Goal: Information Seeking & Learning: Find specific fact

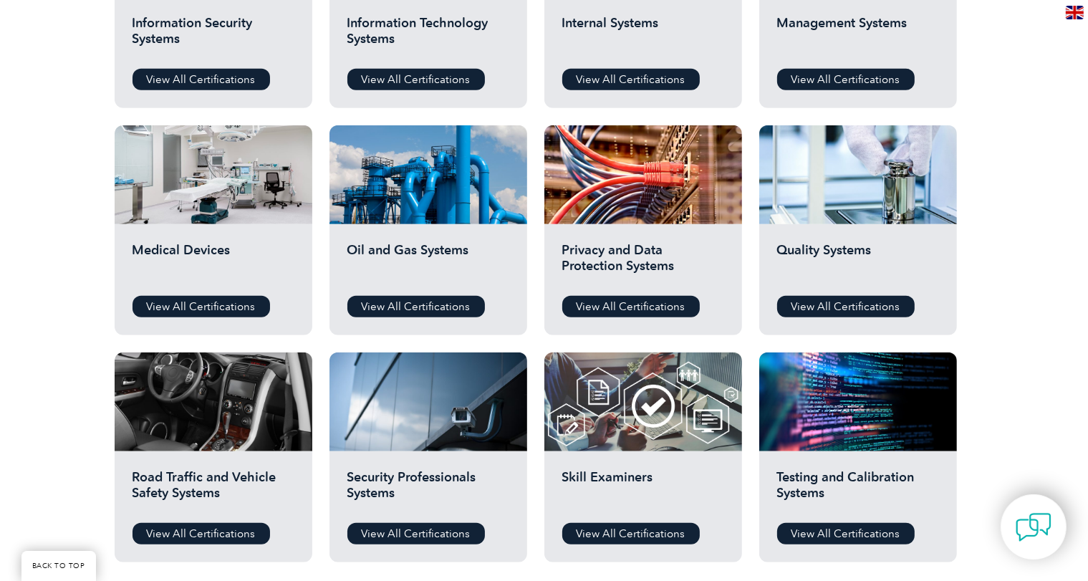
scroll to position [848, 0]
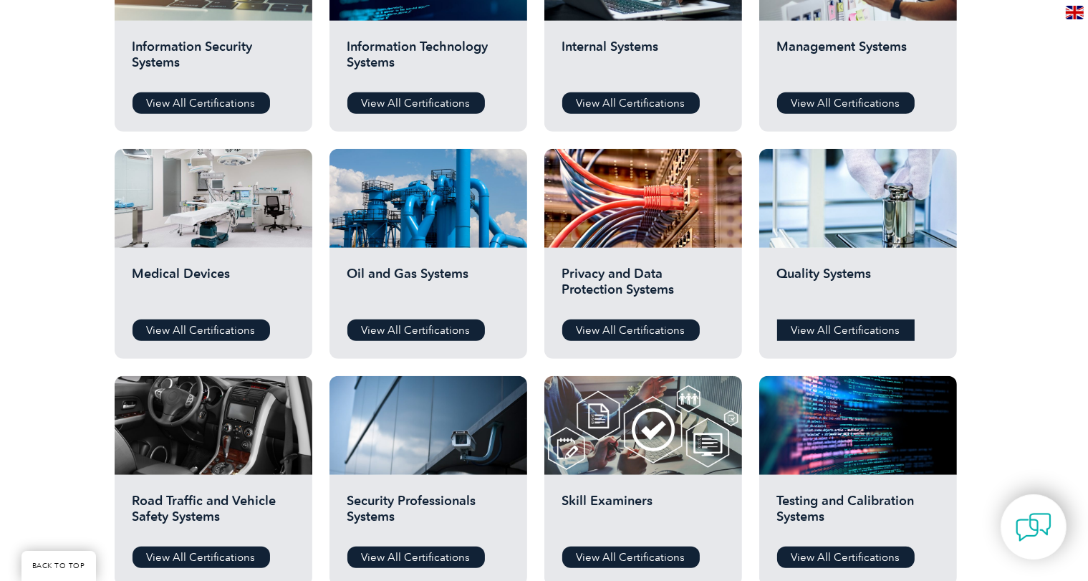
click at [838, 331] on link "View All Certifications" at bounding box center [845, 329] width 137 height 21
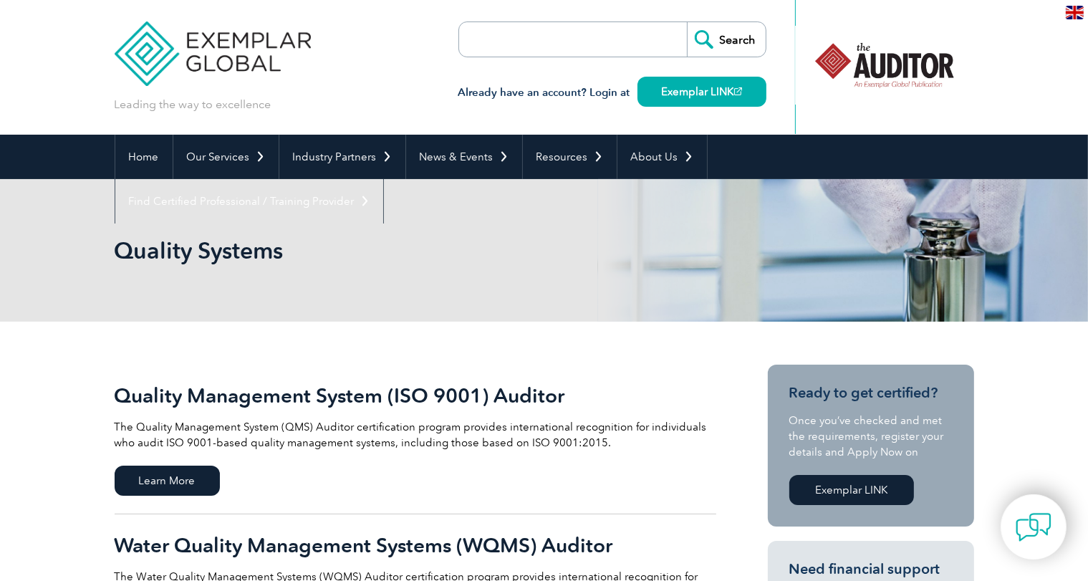
click at [476, 38] on input "search" at bounding box center [541, 39] width 150 height 34
click at [516, 47] on input "search" at bounding box center [541, 39] width 150 height 34
paste input "Certified Quality Management Systems Lead Auditor (Exemplar Global) #5372"
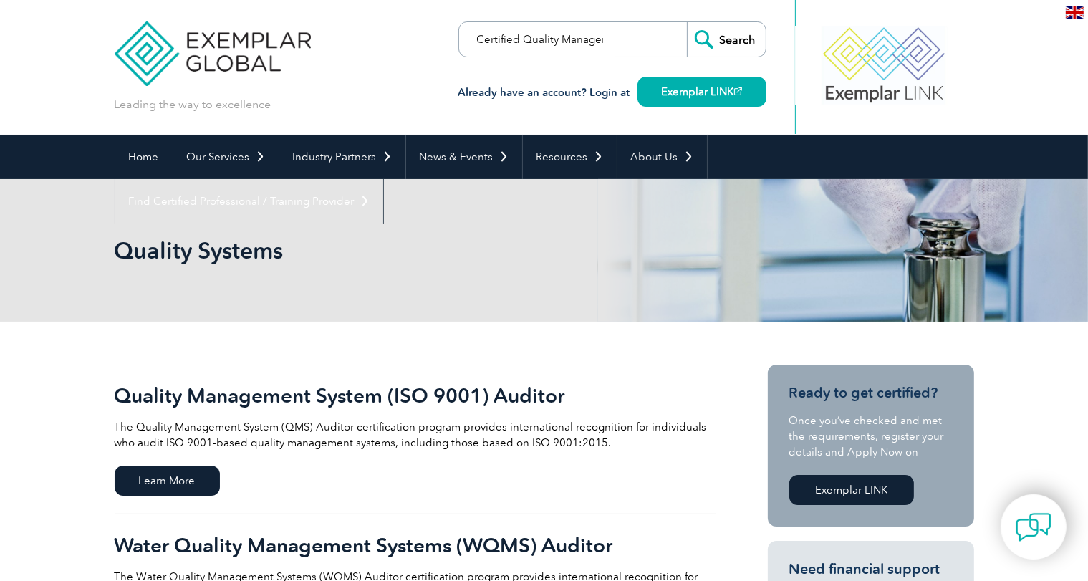
scroll to position [0, 255]
type input "Certified Quality Management Systems Lead Auditor (Exemplar Global) #5372"
click at [686, 85] on link "Exemplar LINK" at bounding box center [701, 92] width 129 height 30
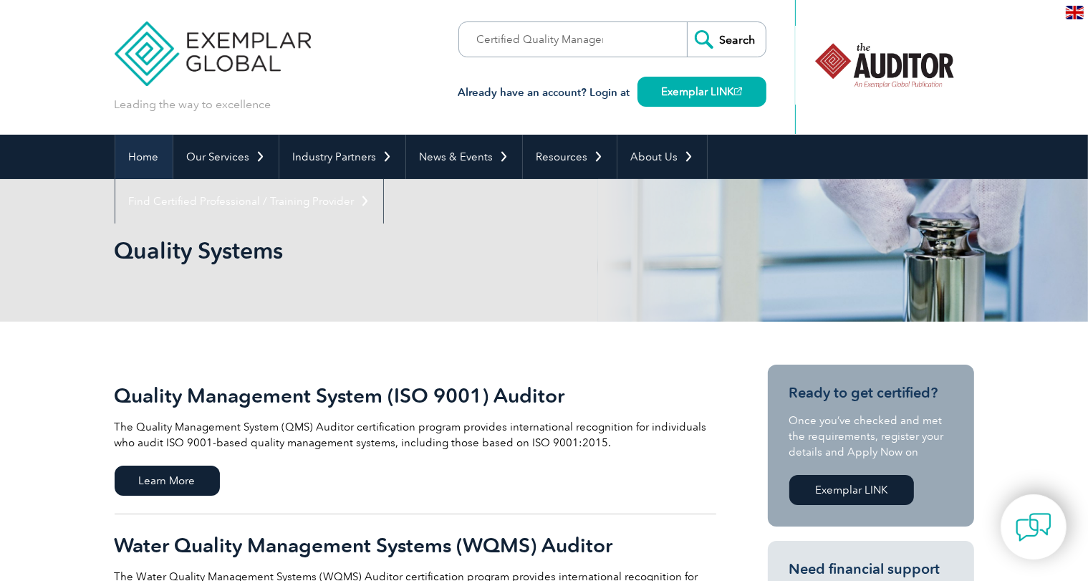
click at [146, 155] on link "Home" at bounding box center [143, 157] width 57 height 44
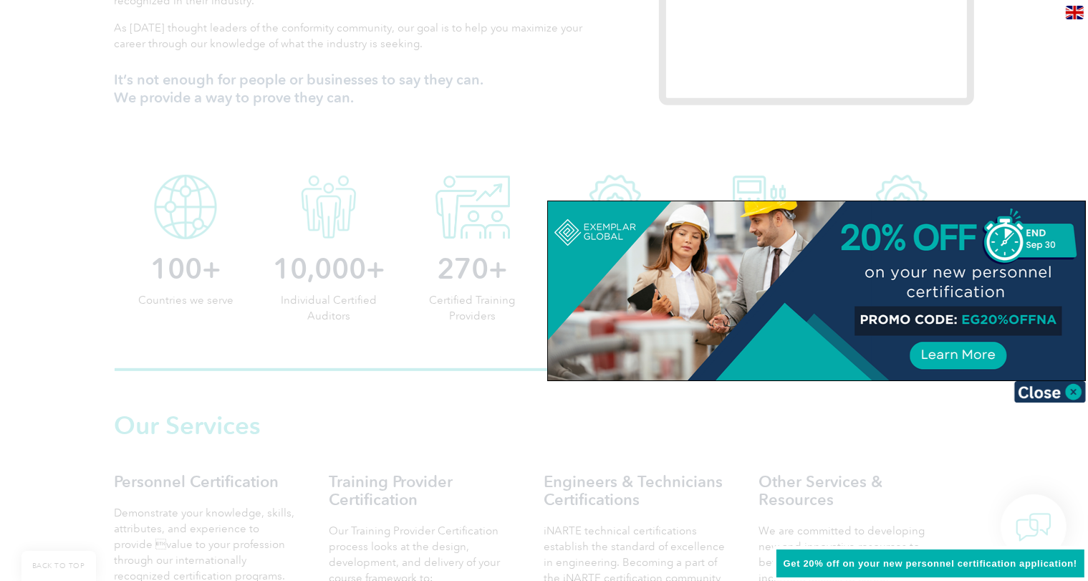
scroll to position [430, 0]
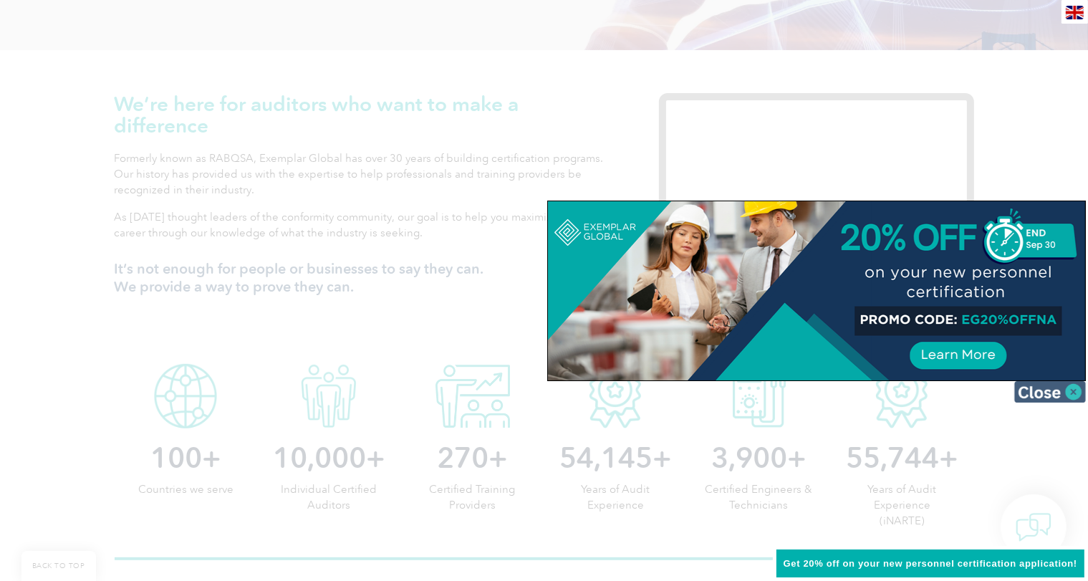
click at [1071, 387] on img at bounding box center [1050, 391] width 72 height 21
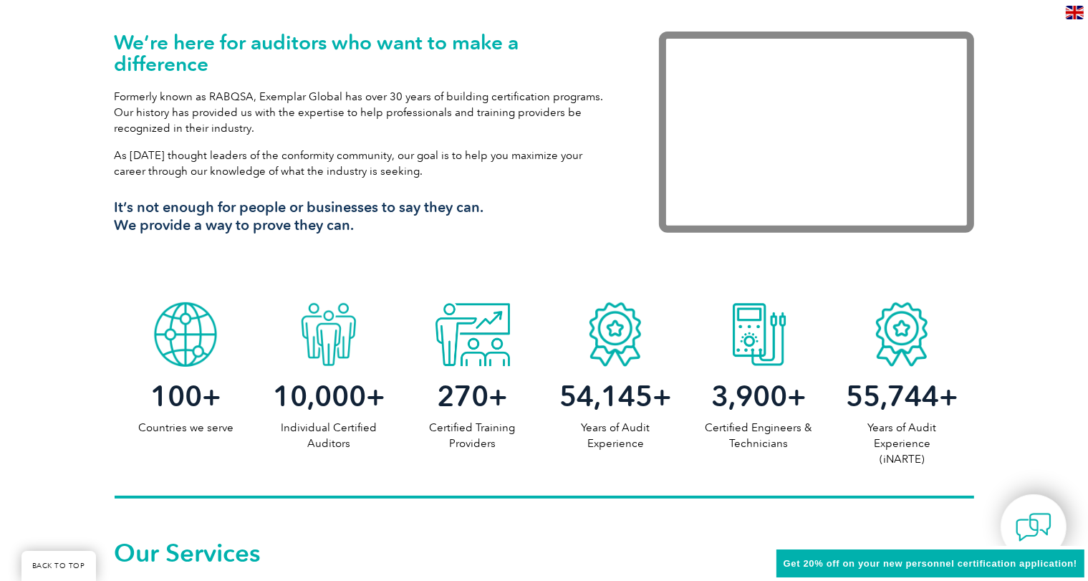
scroll to position [501, 0]
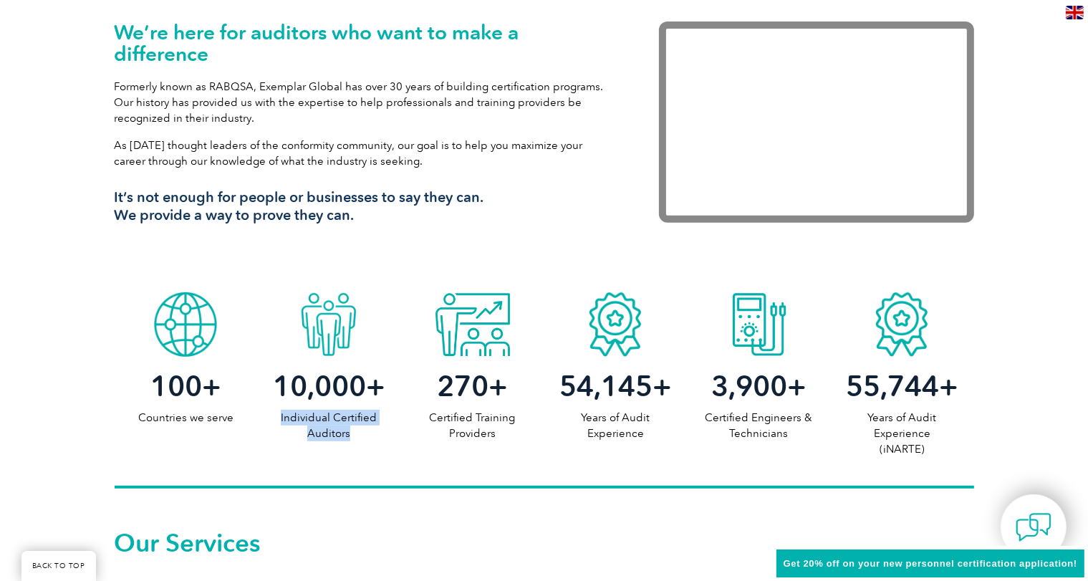
drag, startPoint x: 282, startPoint y: 416, endPoint x: 368, endPoint y: 429, distance: 86.9
click at [369, 429] on p "Individual Certified Auditors" at bounding box center [328, 426] width 143 height 32
copy p "Individual Certified Auditors"
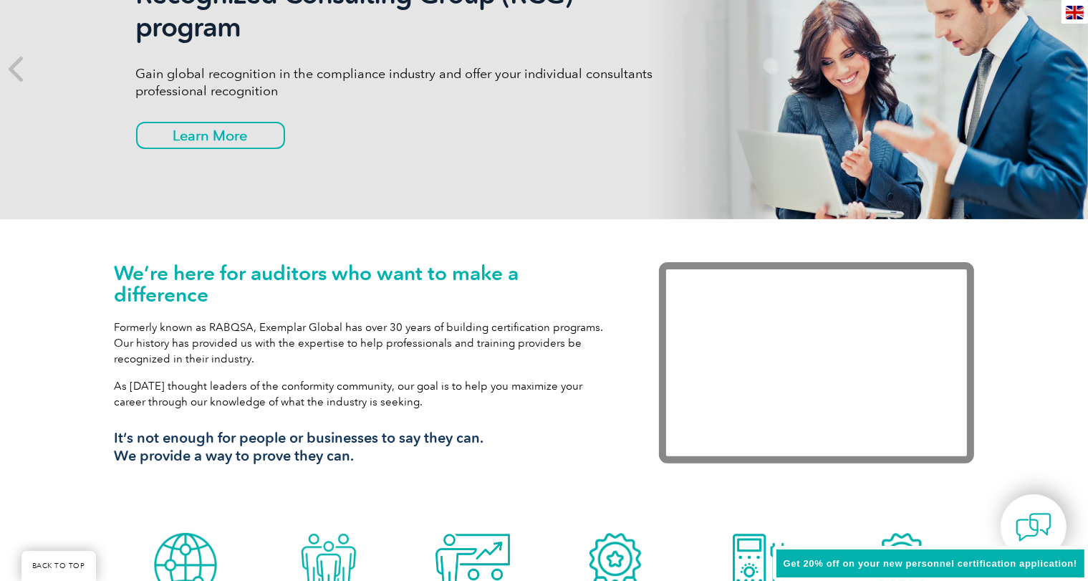
scroll to position [0, 0]
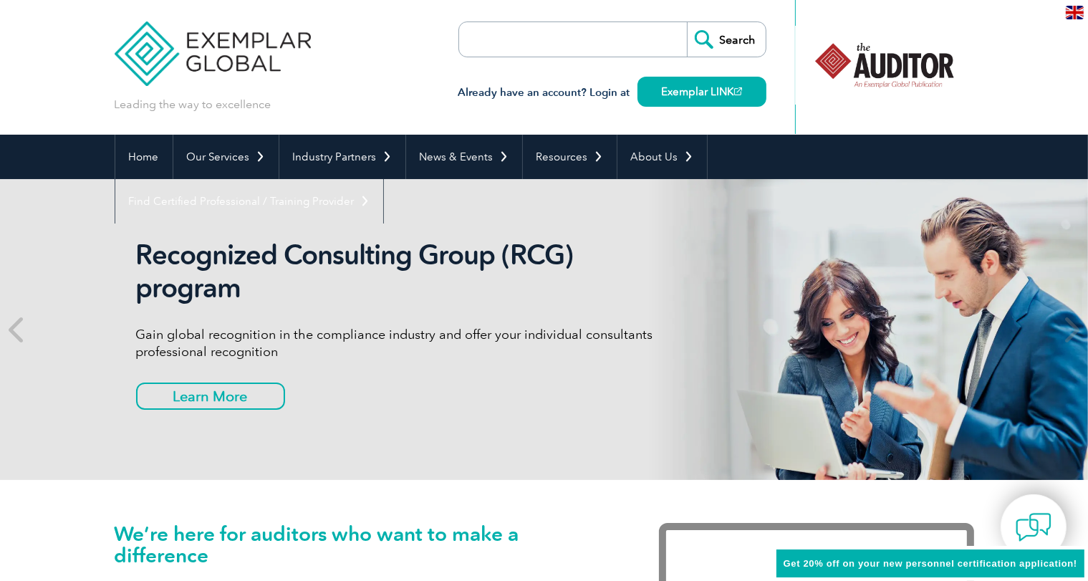
click at [500, 39] on input "search" at bounding box center [541, 39] width 150 height 34
paste input "Individual Certified Auditors"
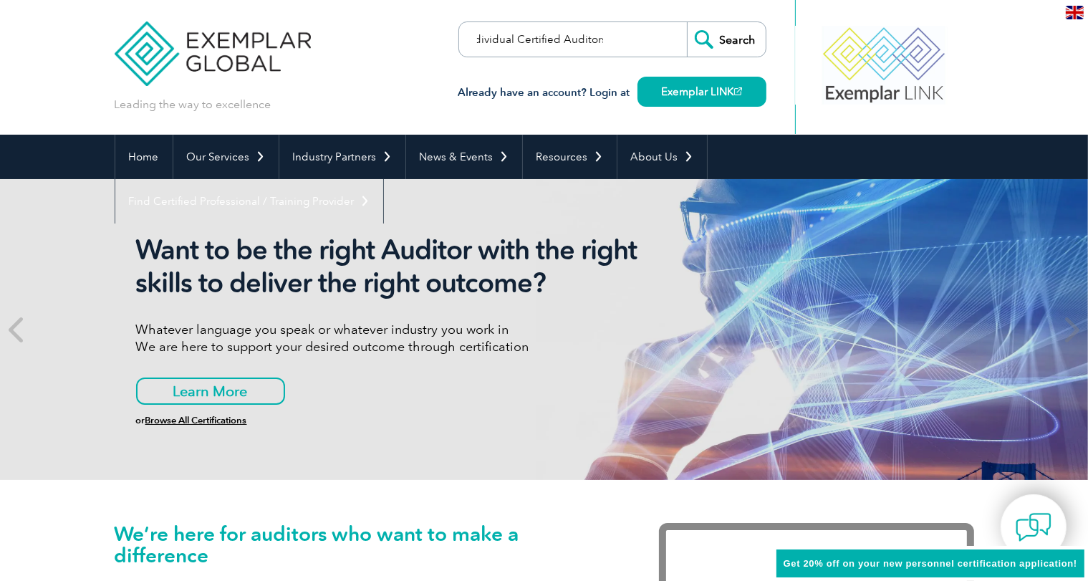
type input "Individual Certified Auditors"
click at [734, 35] on input "Search" at bounding box center [726, 39] width 79 height 34
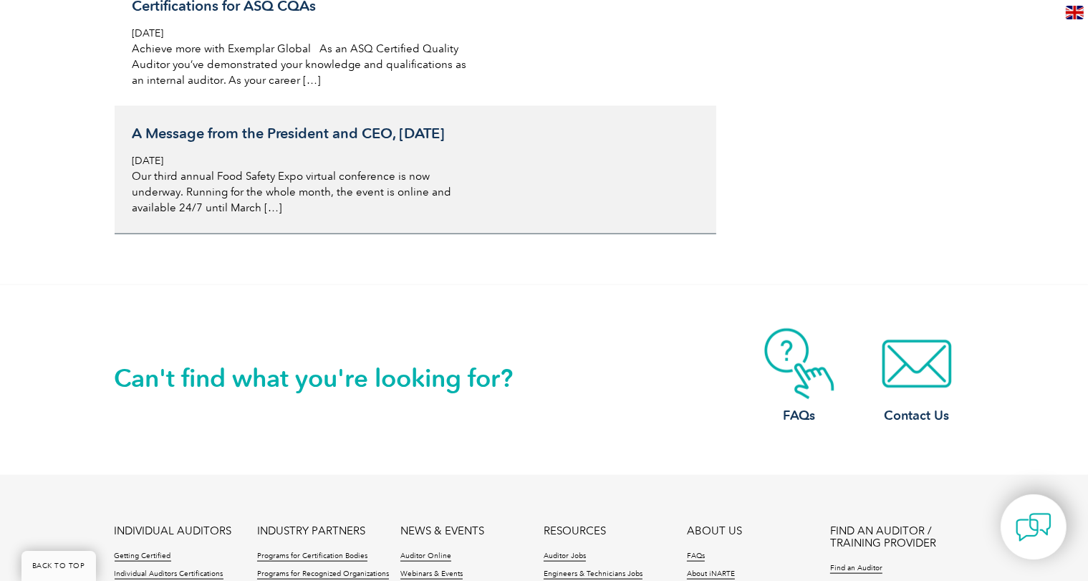
scroll to position [1647, 0]
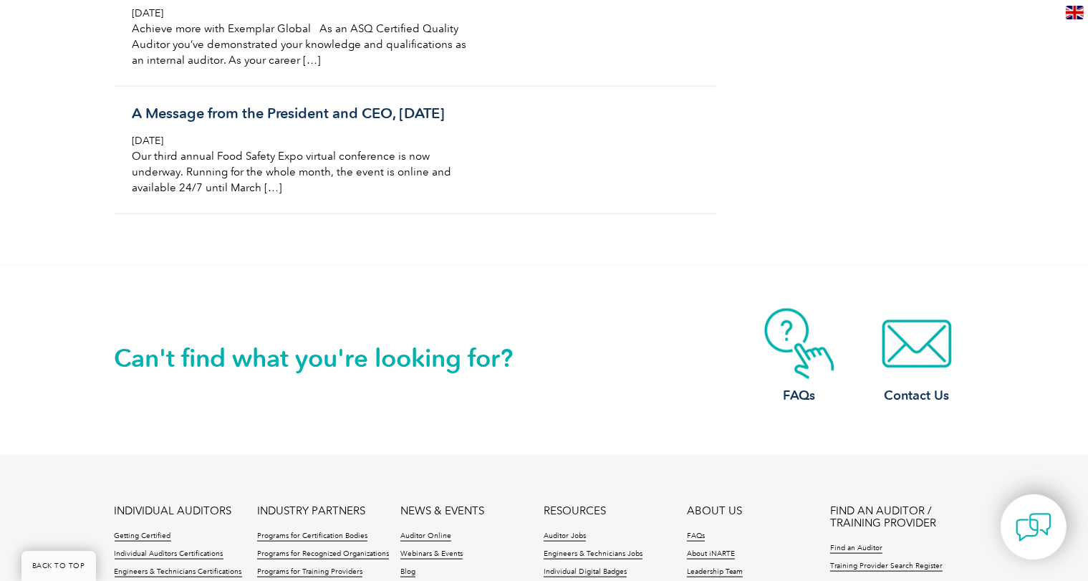
click at [303, 369] on h2 "Can't find what you're looking for?" at bounding box center [330, 358] width 430 height 23
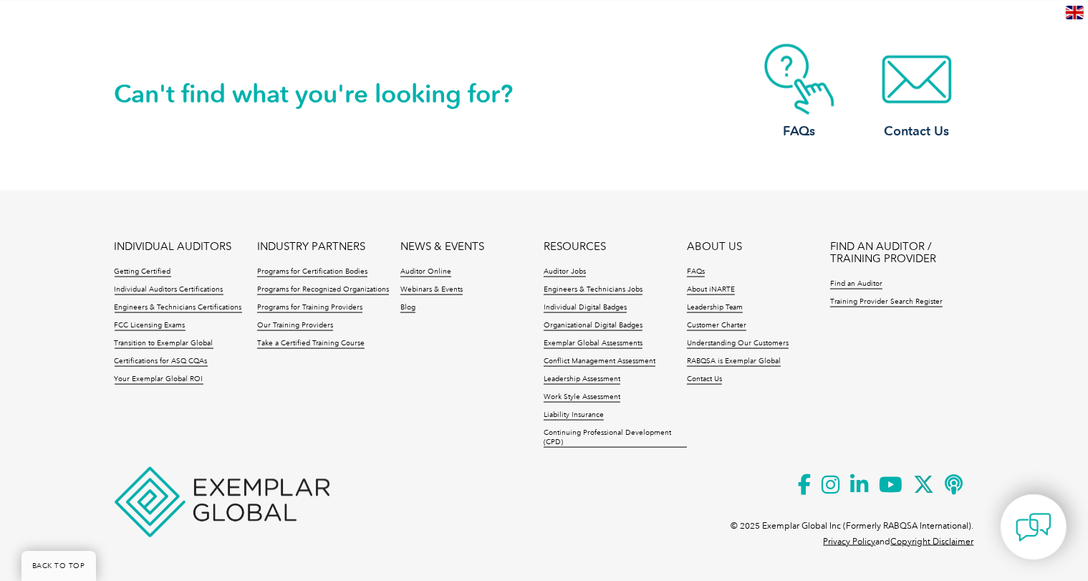
scroll to position [1925, 0]
click at [160, 289] on link "Individual Auditors Certifications" at bounding box center [169, 290] width 109 height 10
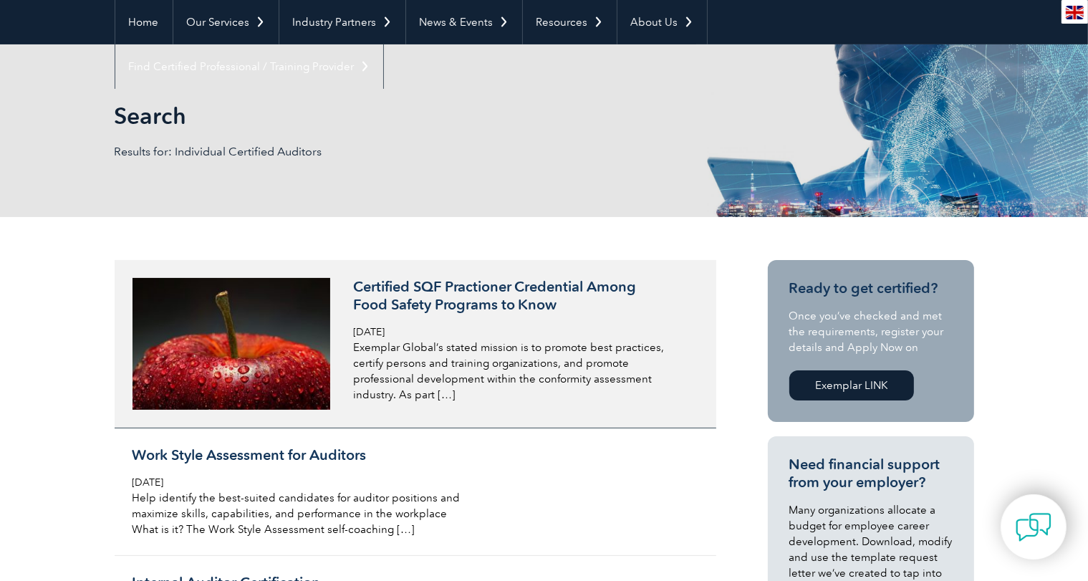
scroll to position [0, 0]
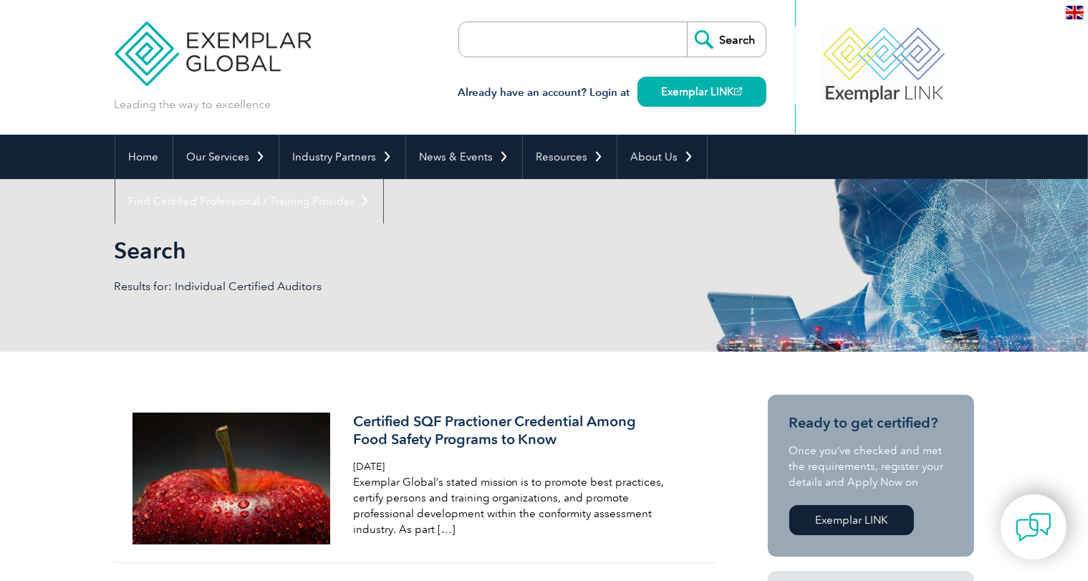
click at [518, 34] on input "search" at bounding box center [541, 39] width 150 height 34
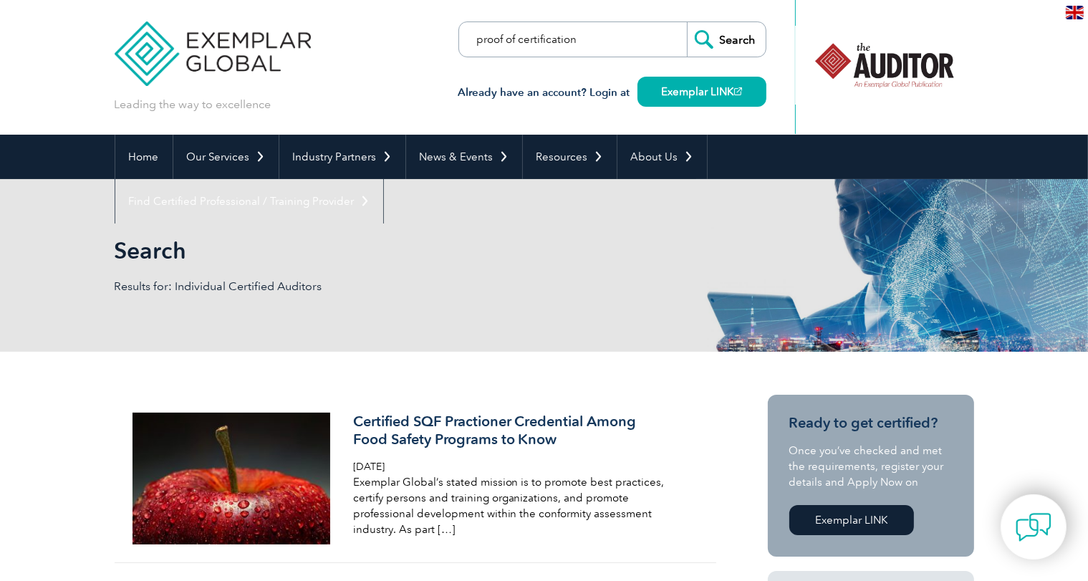
type input "proof of certification"
click at [687, 22] on input "Search" at bounding box center [726, 39] width 79 height 34
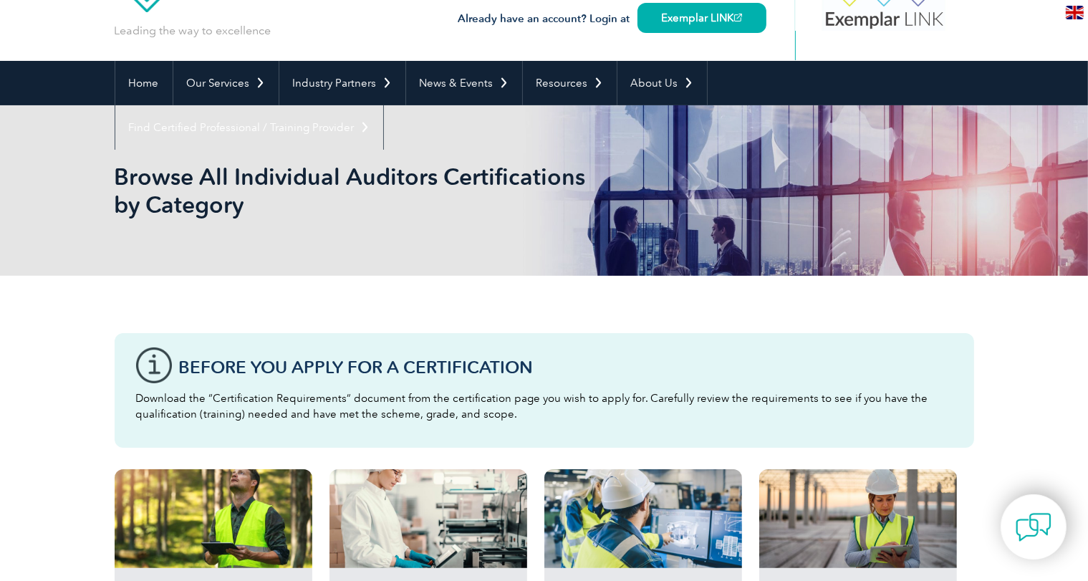
scroll to position [72, 0]
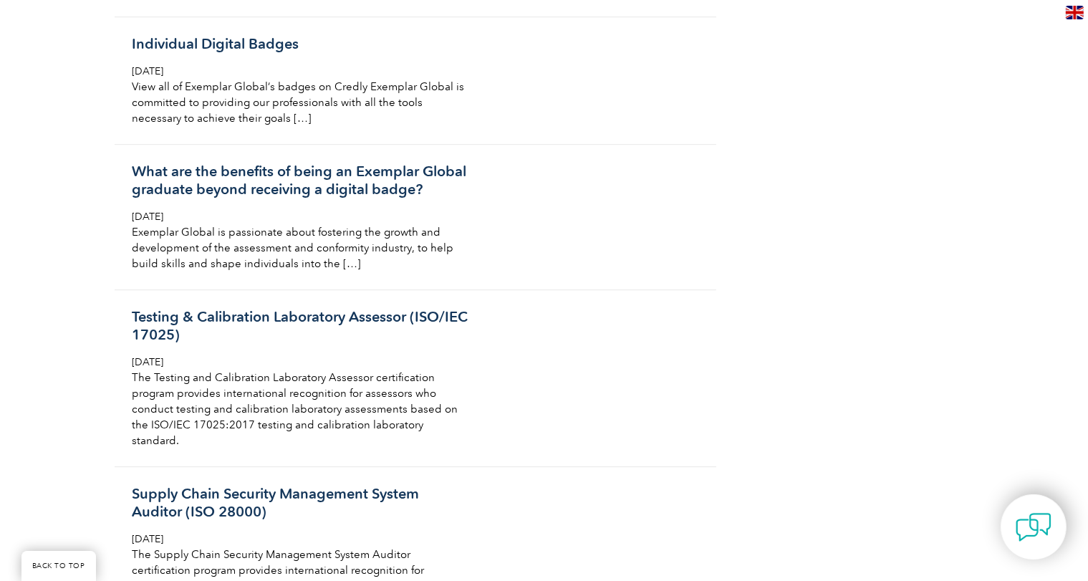
scroll to position [4153, 0]
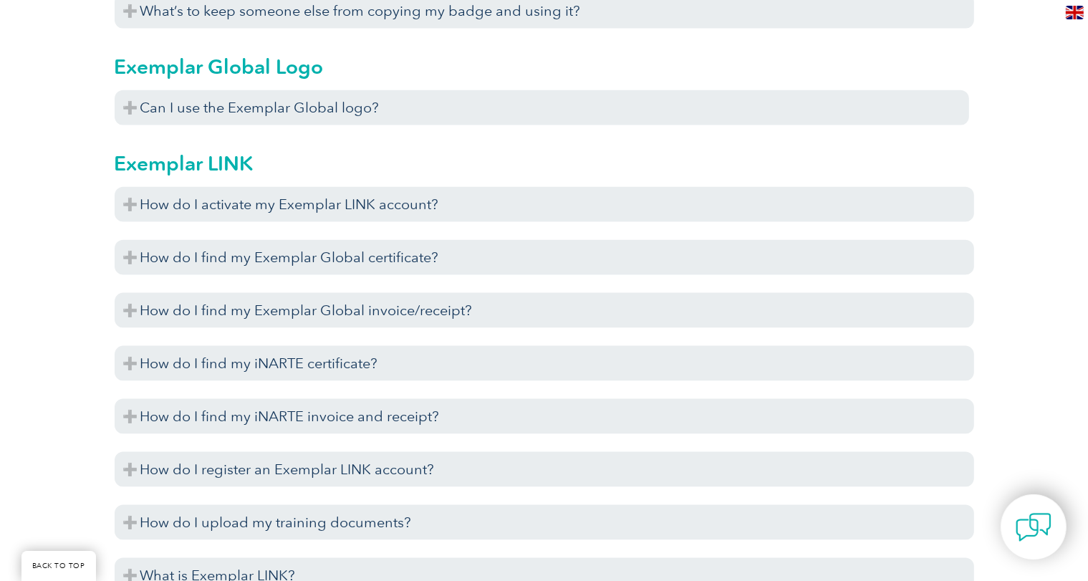
scroll to position [1790, 0]
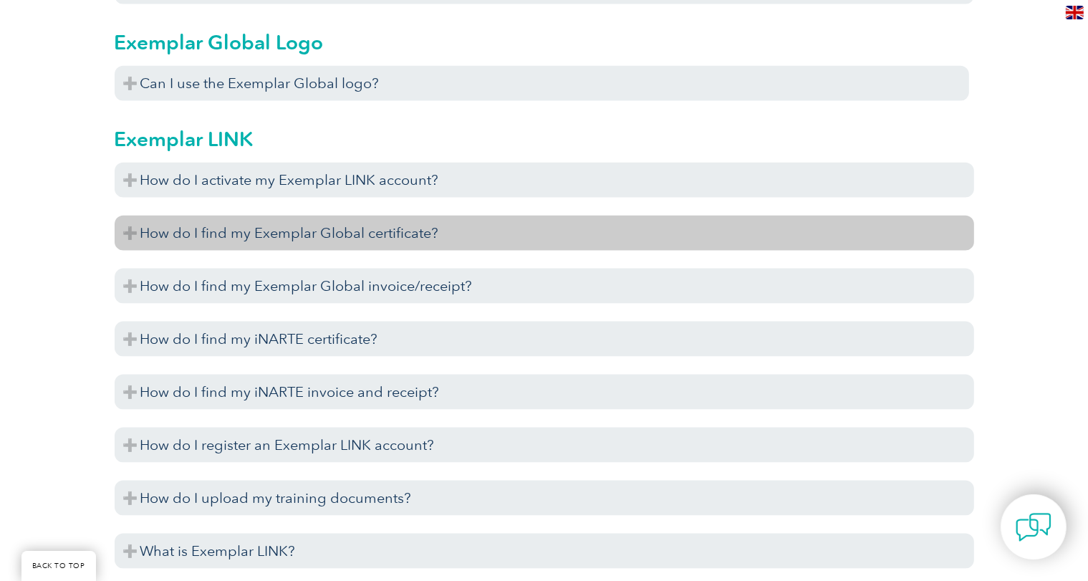
click at [277, 231] on h3 "How do I find my Exemplar Global certificate?" at bounding box center [544, 233] width 859 height 35
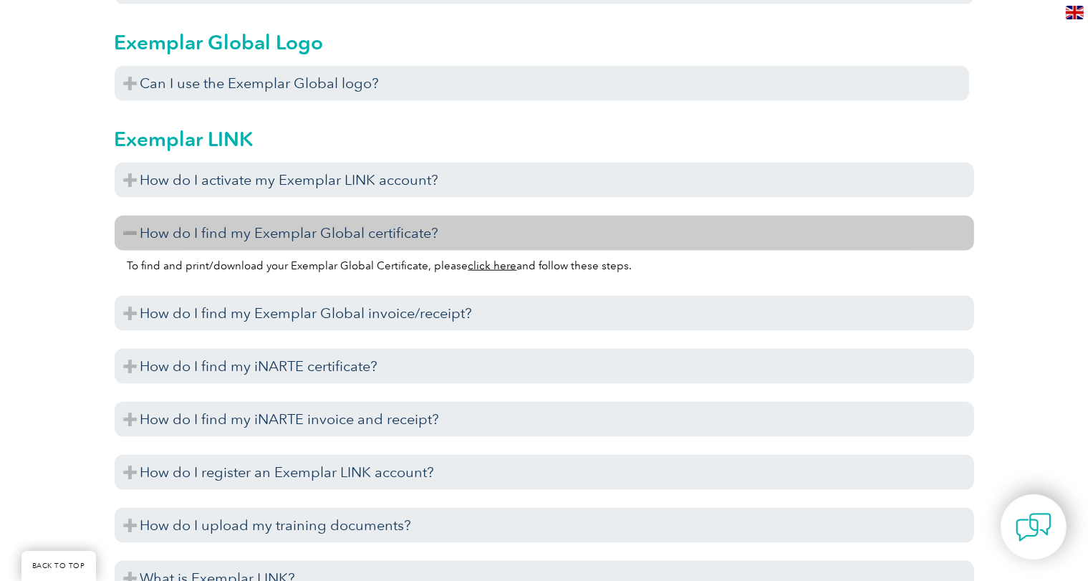
click at [490, 262] on link "click here" at bounding box center [492, 265] width 49 height 13
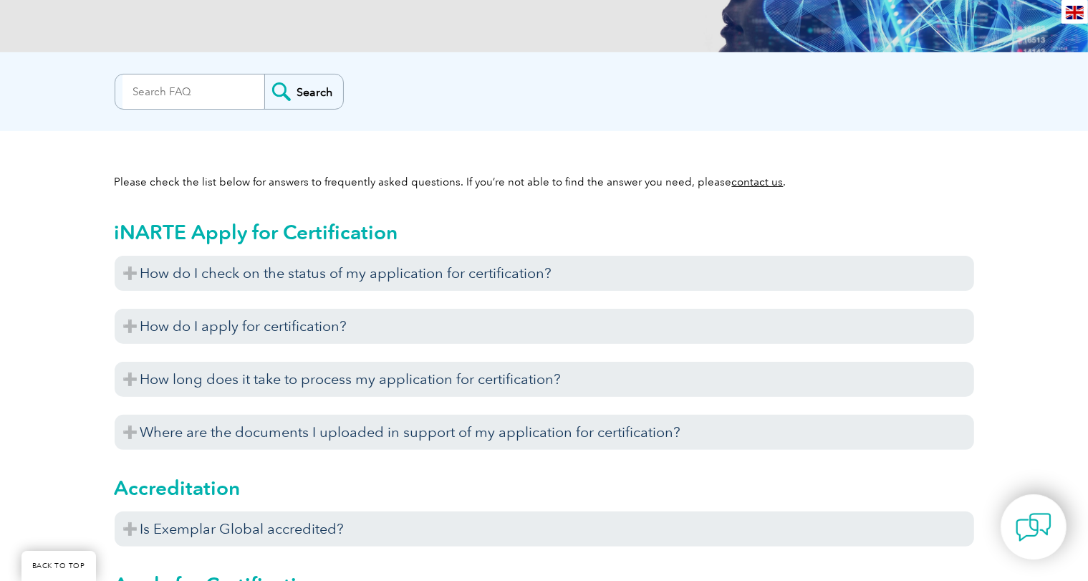
scroll to position [0, 0]
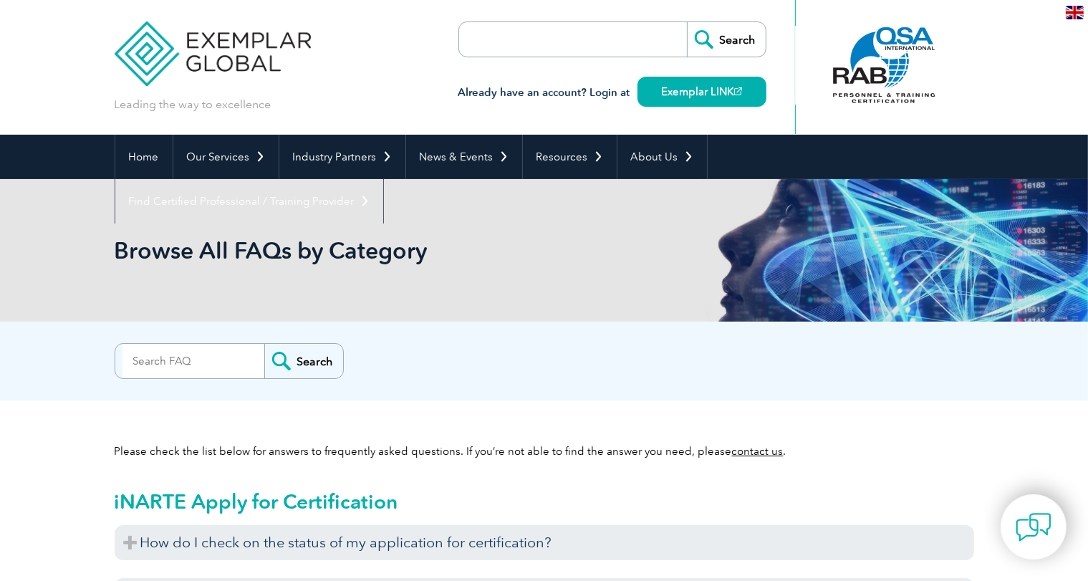
click at [481, 35] on input "search" at bounding box center [541, 39] width 150 height 34
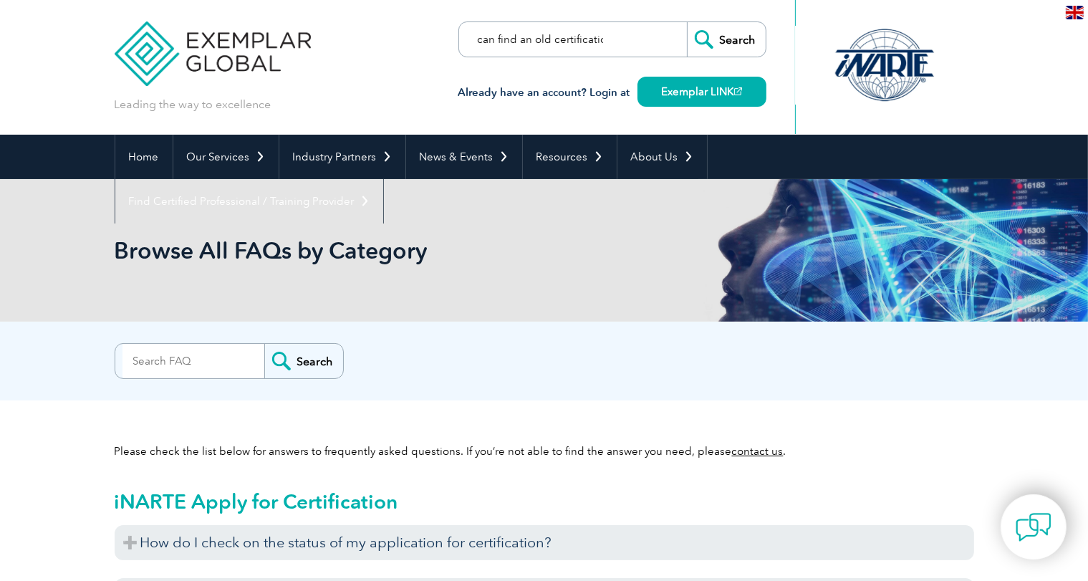
scroll to position [0, 29]
type input "how can find an old certification"
click at [738, 39] on input "Search" at bounding box center [726, 39] width 79 height 34
click at [614, 42] on input "how can find an old certification" at bounding box center [541, 39] width 150 height 34
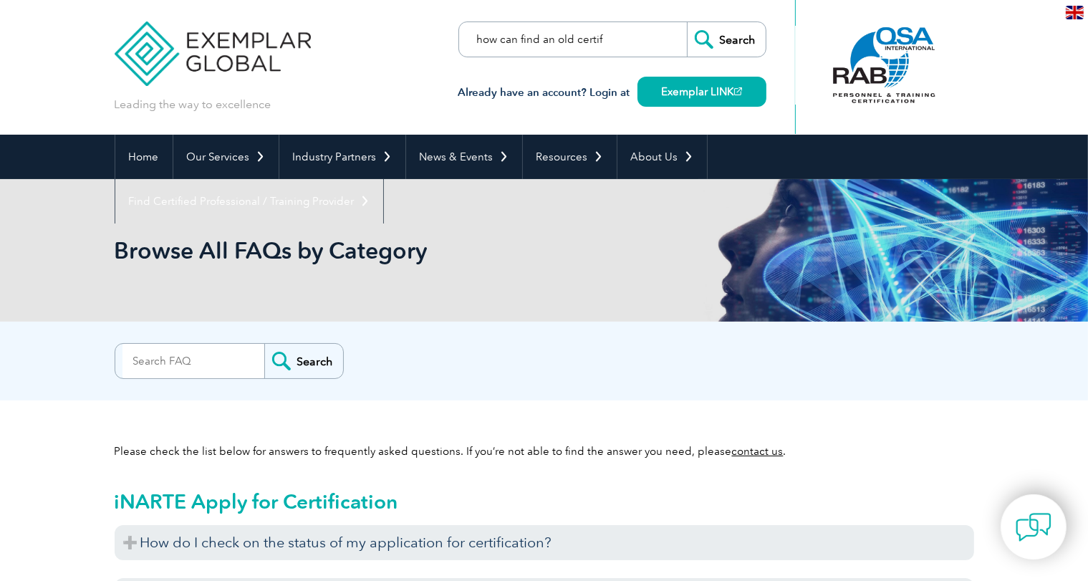
drag, startPoint x: 606, startPoint y: 35, endPoint x: 478, endPoint y: 14, distance: 129.9
click at [478, 14] on div "how can find an old certification Search Already have an account? Login at Exem…" at bounding box center [612, 67] width 308 height 135
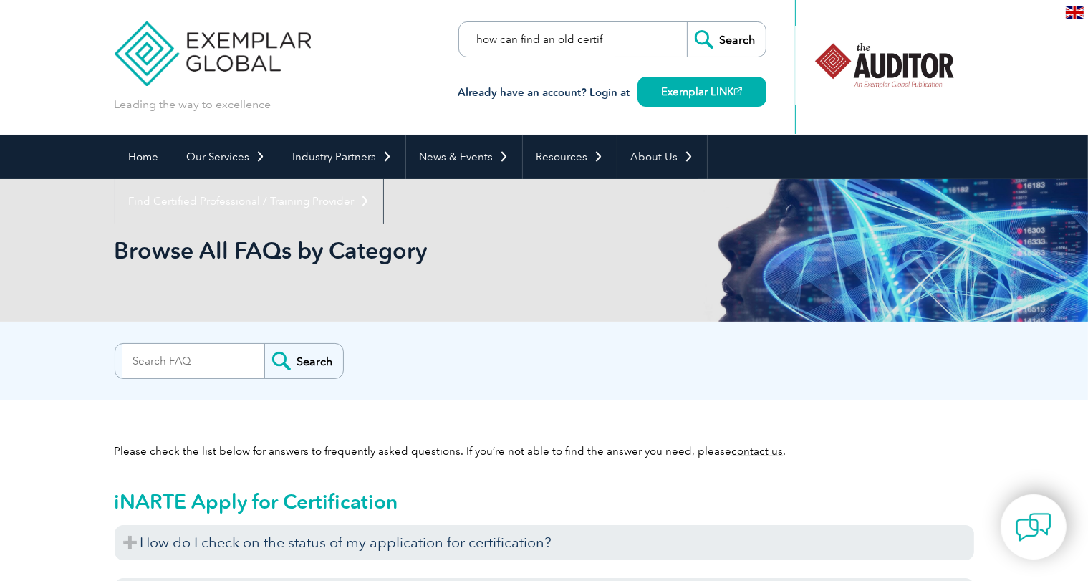
click at [474, 40] on input "how can find an old certification" at bounding box center [541, 39] width 150 height 34
click at [639, 39] on form "how can find an old certification Search" at bounding box center [612, 39] width 308 height 36
drag, startPoint x: 475, startPoint y: 39, endPoint x: 644, endPoint y: 31, distance: 169.2
click at [644, 31] on form "how can find an old certification Search" at bounding box center [612, 39] width 308 height 36
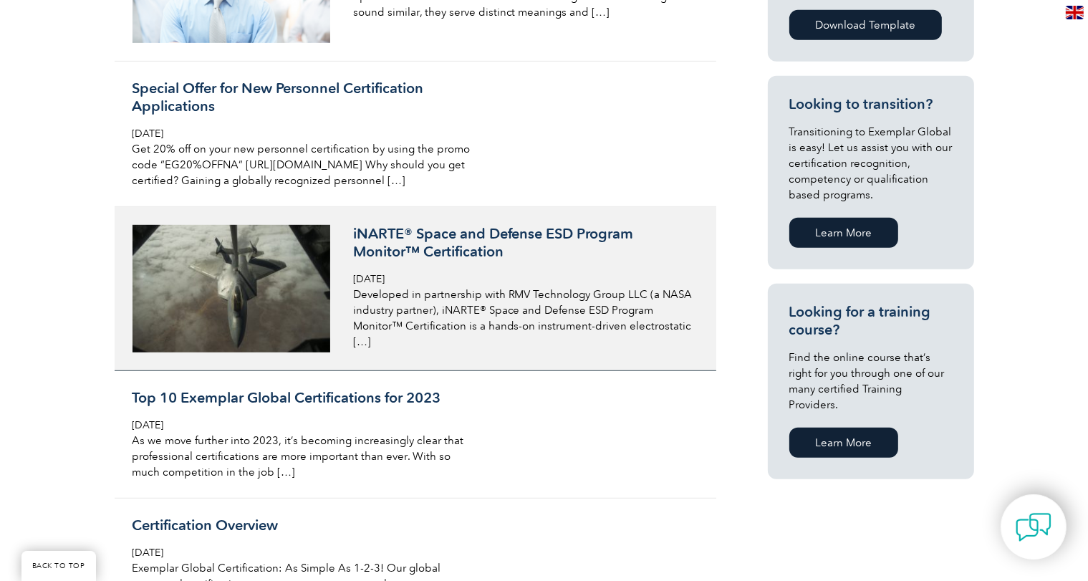
scroll to position [644, 0]
